Goal: Task Accomplishment & Management: Use online tool/utility

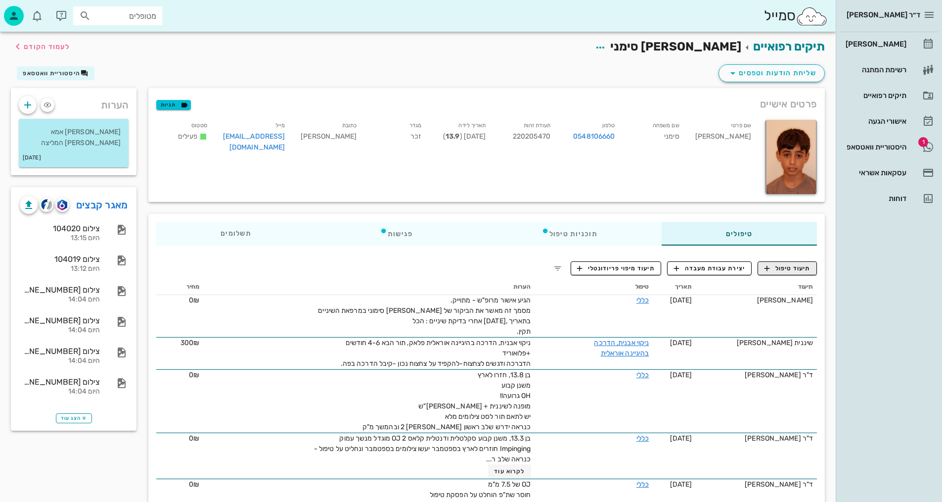
scroll to position [49, 0]
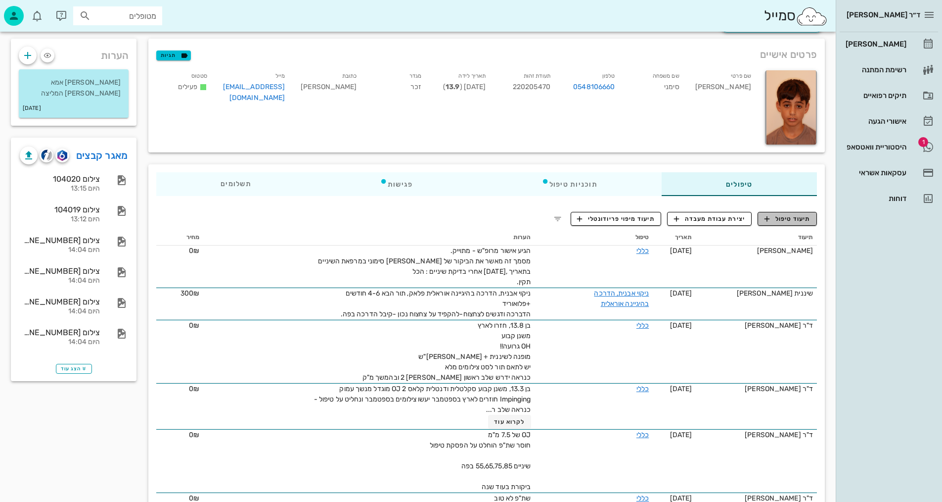
click at [800, 216] on span "תיעוד טיפול" at bounding box center [788, 218] width 46 height 9
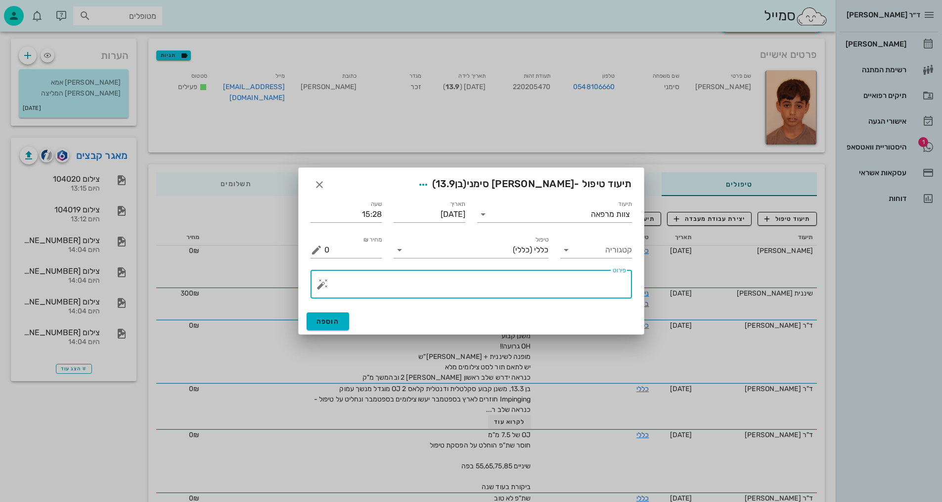
click at [528, 281] on textarea "פירוט" at bounding box center [476, 287] width 302 height 24
type textarea "צילומים קליניים+צפ+פנ+נשכים ופ"א קידמיות + סריקה למושן"
click at [326, 322] on span "הוספה" at bounding box center [328, 321] width 23 height 8
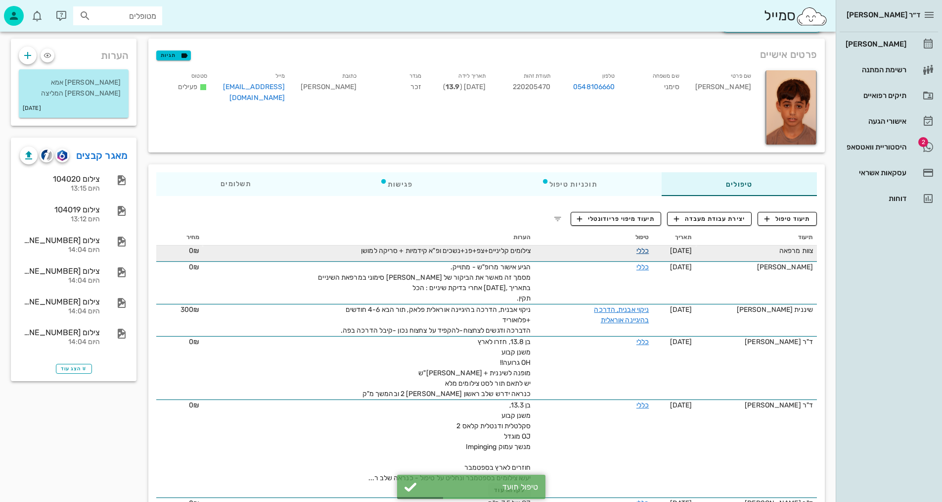
click at [648, 248] on link "כללי" at bounding box center [643, 250] width 12 height 8
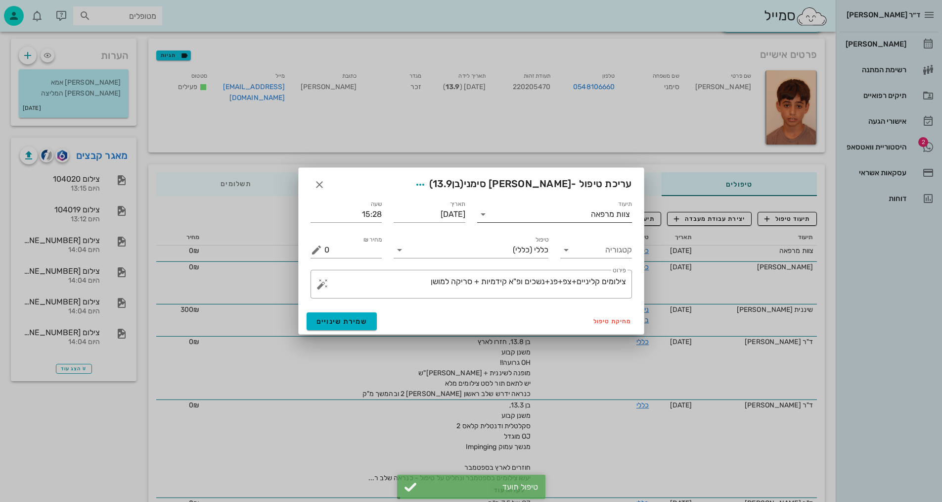
click at [601, 211] on div "צוות מרפאה" at bounding box center [610, 214] width 39 height 9
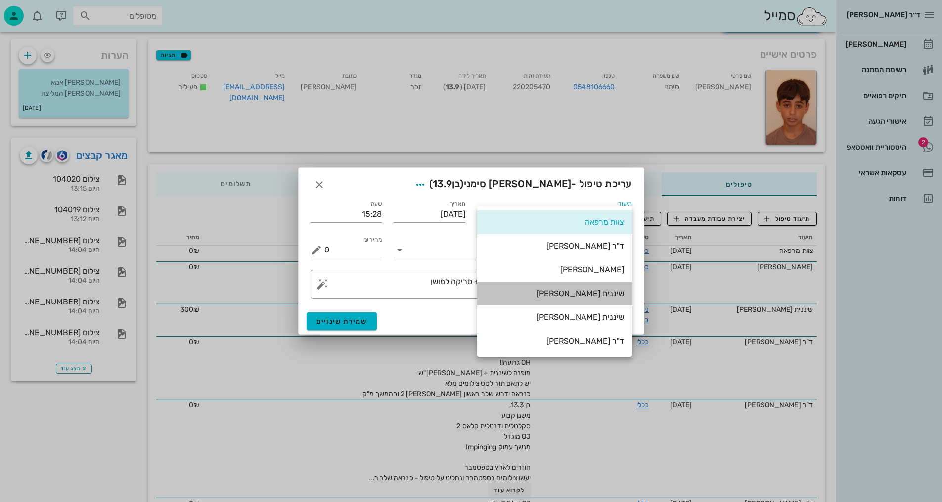
click at [601, 295] on div "שיננית [PERSON_NAME]" at bounding box center [554, 292] width 139 height 9
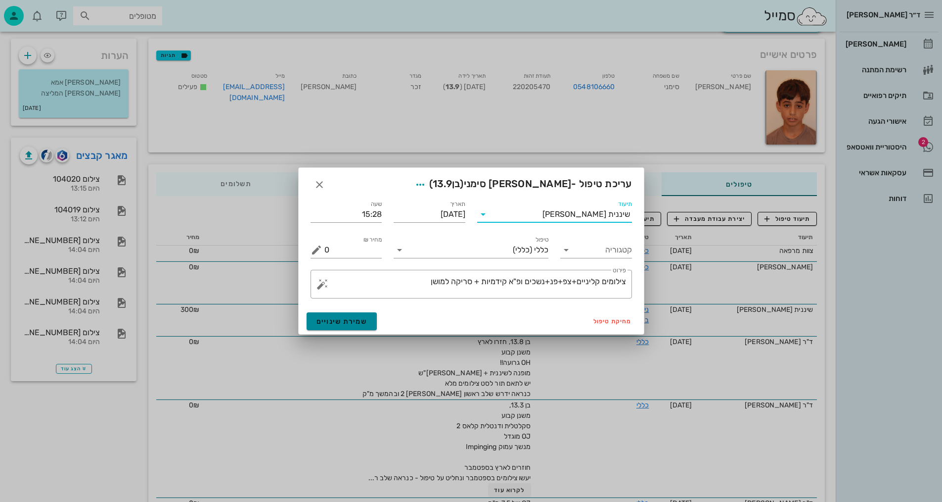
click at [354, 317] on span "שמירת שינויים" at bounding box center [342, 321] width 51 height 8
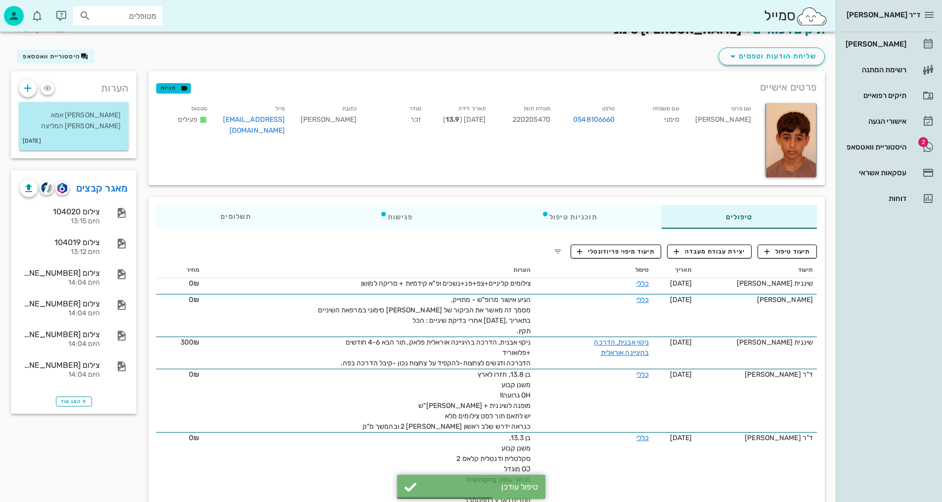
scroll to position [0, 0]
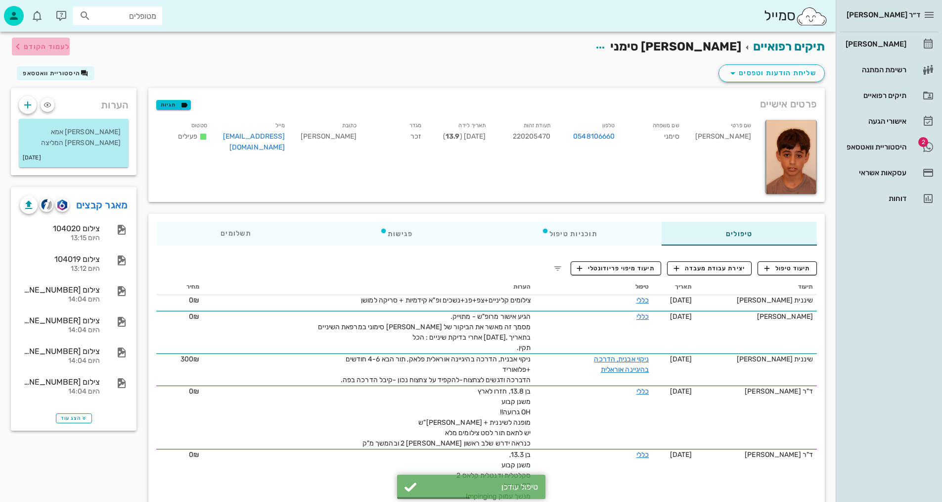
click at [27, 48] on span "לעמוד הקודם" at bounding box center [47, 47] width 46 height 8
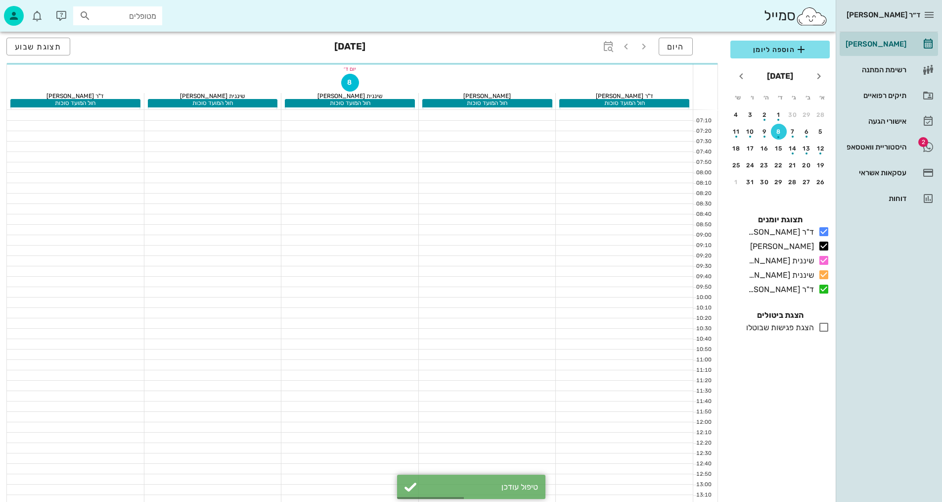
scroll to position [346, 0]
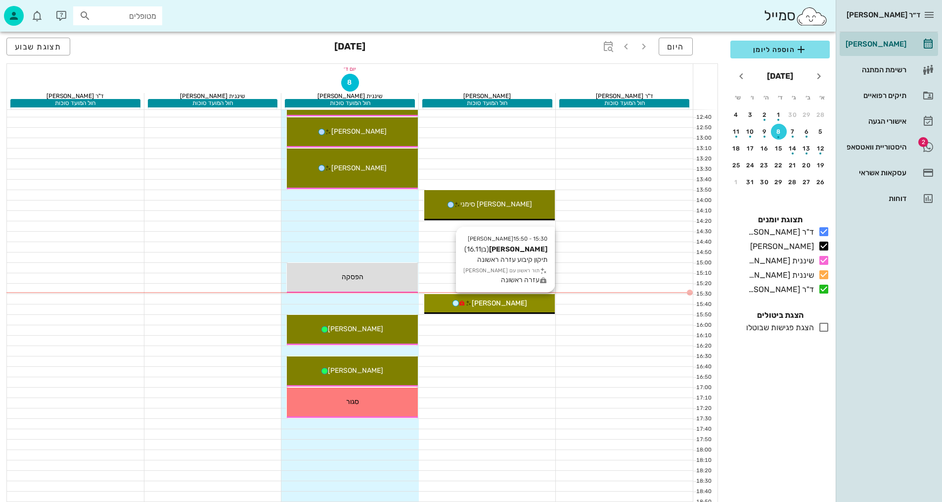
click at [498, 304] on span "[PERSON_NAME]" at bounding box center [499, 303] width 55 height 8
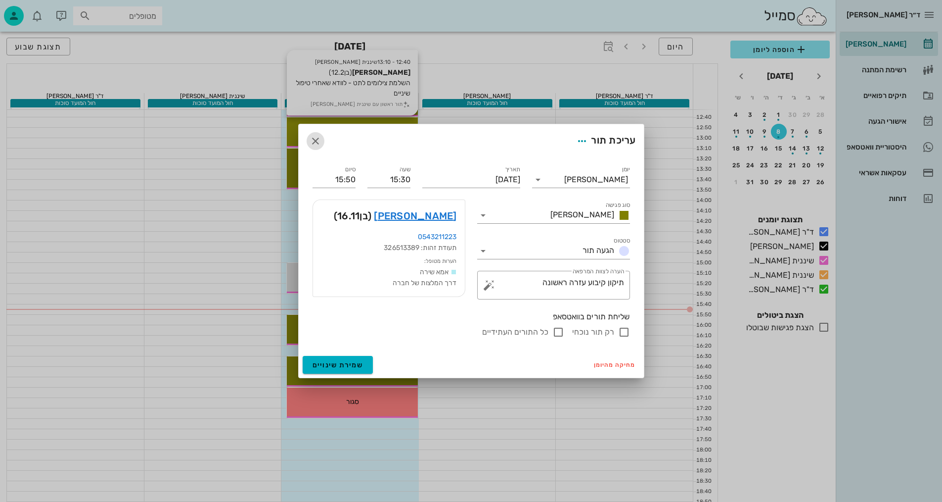
click at [318, 141] on icon "button" at bounding box center [316, 141] width 12 height 12
